Goal: Unclear

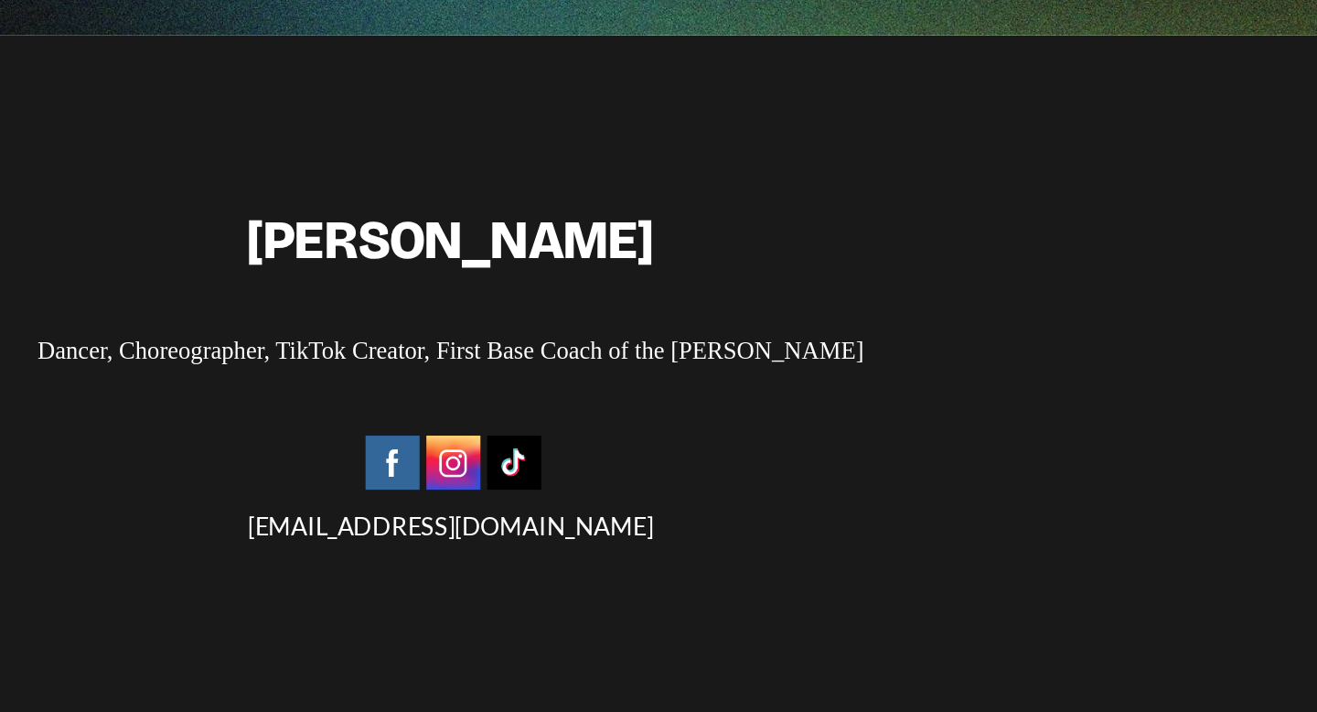
scroll to position [4437, 0]
